Goal: Task Accomplishment & Management: Use online tool/utility

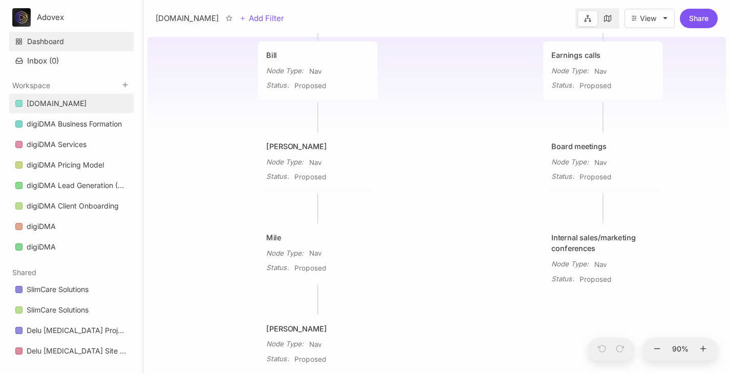
click at [27, 37] on link "Dashboard" at bounding box center [71, 41] width 124 height 19
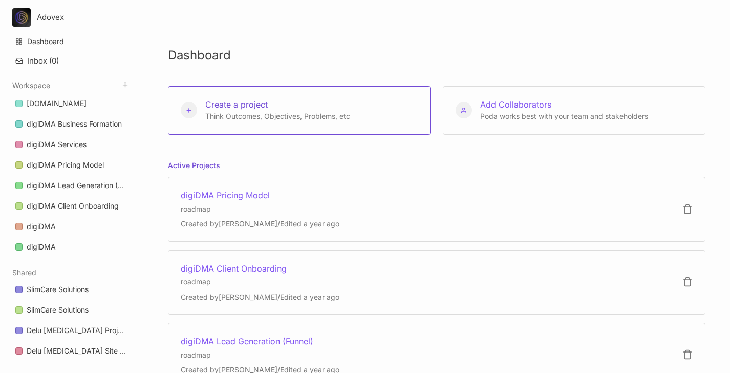
click at [253, 103] on span "Create a project" at bounding box center [236, 104] width 62 height 10
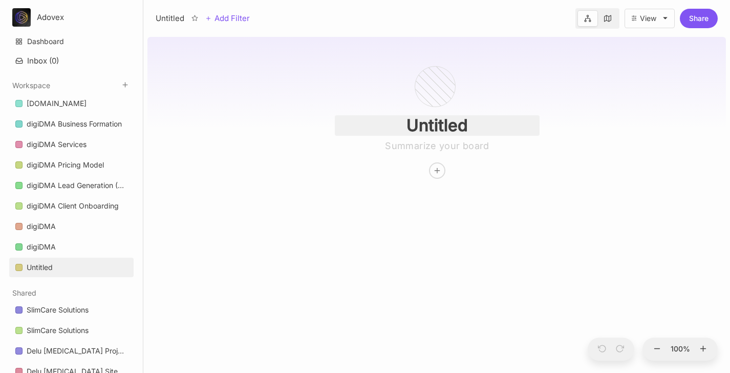
click at [425, 130] on input "Untitled" at bounding box center [437, 125] width 205 height 20
paste input "[URL][DOMAIN_NAME]"
click at [450, 127] on input "[URL][DOMAIN_NAME]" at bounding box center [437, 125] width 205 height 20
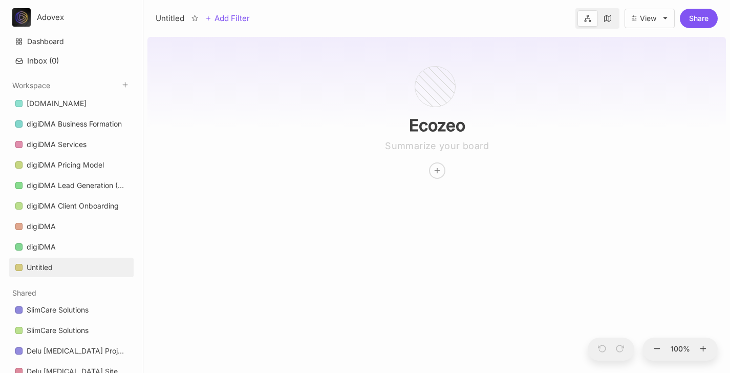
type input "Ecozeo"
click at [394, 75] on div "Ecozeo" at bounding box center [437, 105] width 238 height 145
click at [84, 147] on div "digiDMA Services" at bounding box center [57, 144] width 60 height 12
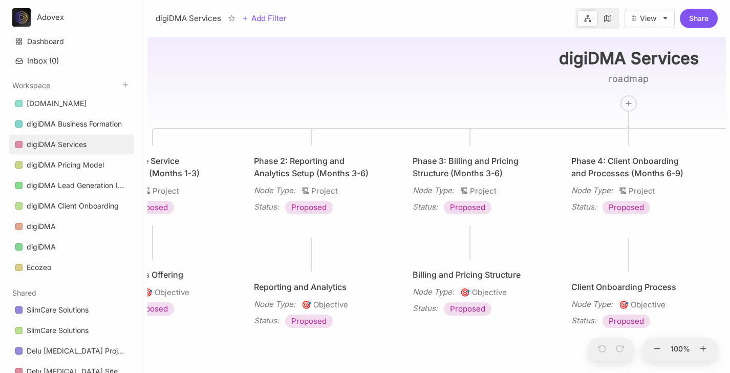
drag, startPoint x: 247, startPoint y: 138, endPoint x: 439, endPoint y: 71, distance: 202.9
click at [439, 71] on div "digiDMA Services roadmap Phase 1: Core Service Development (Months 1-3) Node Ty…" at bounding box center [436, 203] width 579 height 340
